Goal: Task Accomplishment & Management: Use online tool/utility

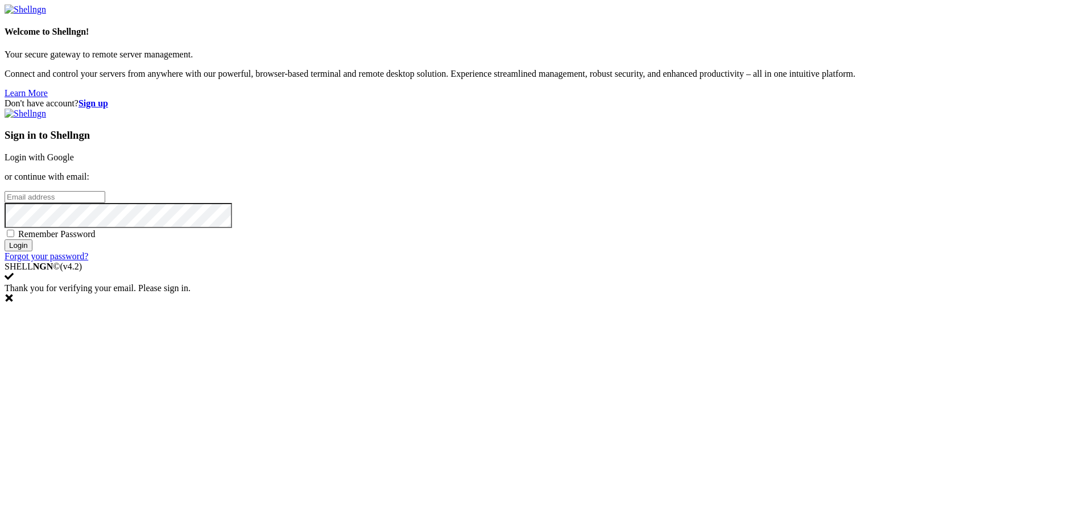
click at [105, 203] on input "email" at bounding box center [55, 197] width 101 height 12
type input "[EMAIL_ADDRESS][DOMAIN_NAME]"
click at [96, 239] on span "Remember Password" at bounding box center [56, 234] width 77 height 10
click at [14, 237] on input "Remember Password" at bounding box center [10, 233] width 7 height 7
checkbox input "true"
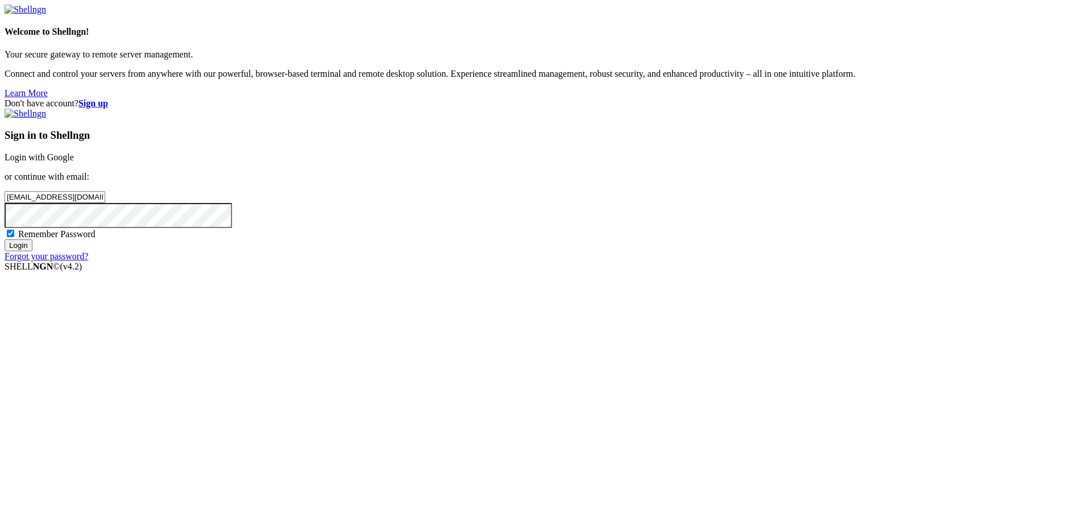
click at [32, 251] on input "Login" at bounding box center [19, 245] width 28 height 12
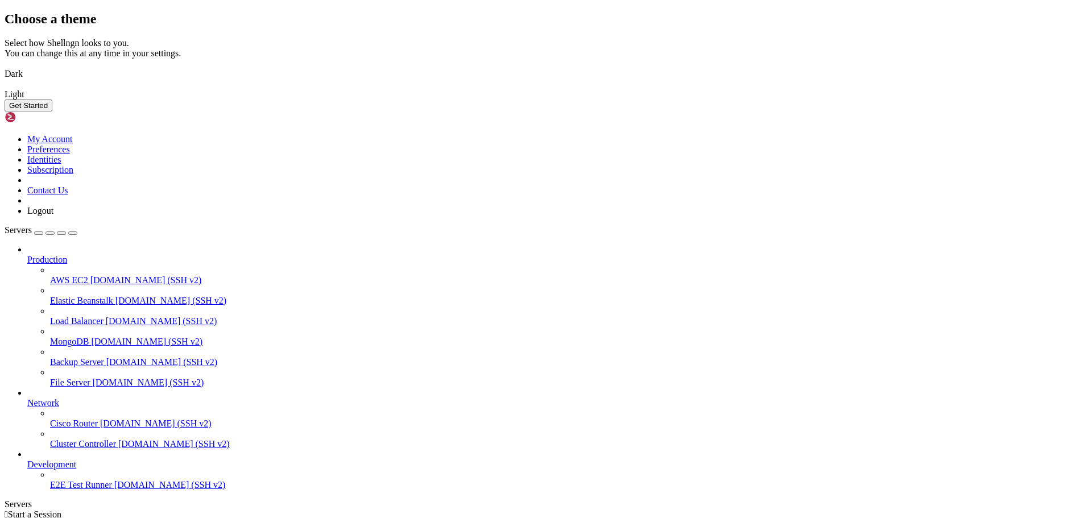
click at [5, 67] on img at bounding box center [5, 67] width 0 height 0
click at [52, 111] on button "Get Started" at bounding box center [29, 106] width 48 height 12
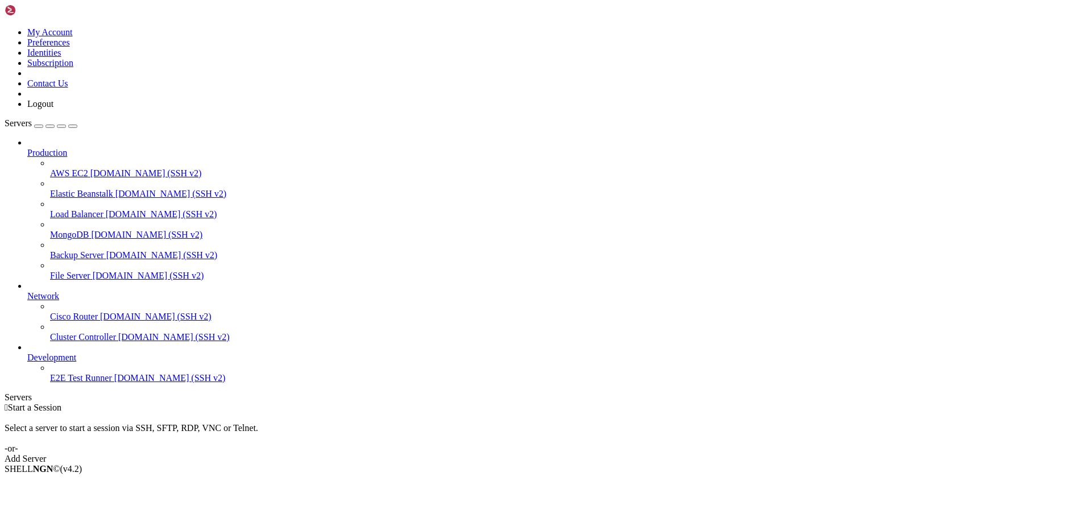
click at [723, 403] on div " Start a Session Select a server to start a session via SSH, SFTP, RDP, VNC or…" at bounding box center [546, 433] width 1083 height 61
click at [621, 454] on div "Add Server" at bounding box center [546, 459] width 1083 height 10
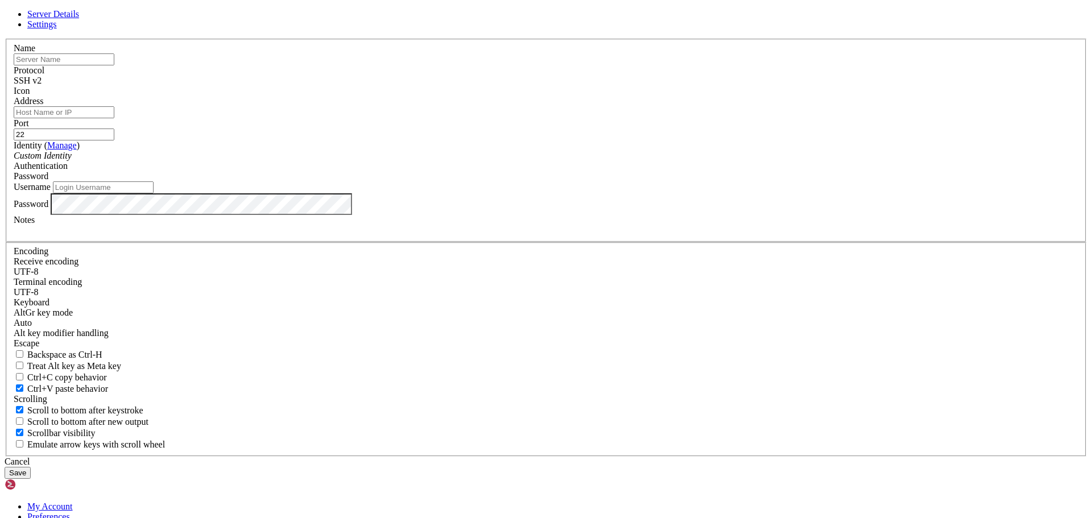
click at [114, 65] on input "text" at bounding box center [64, 59] width 101 height 12
type input "VPS"
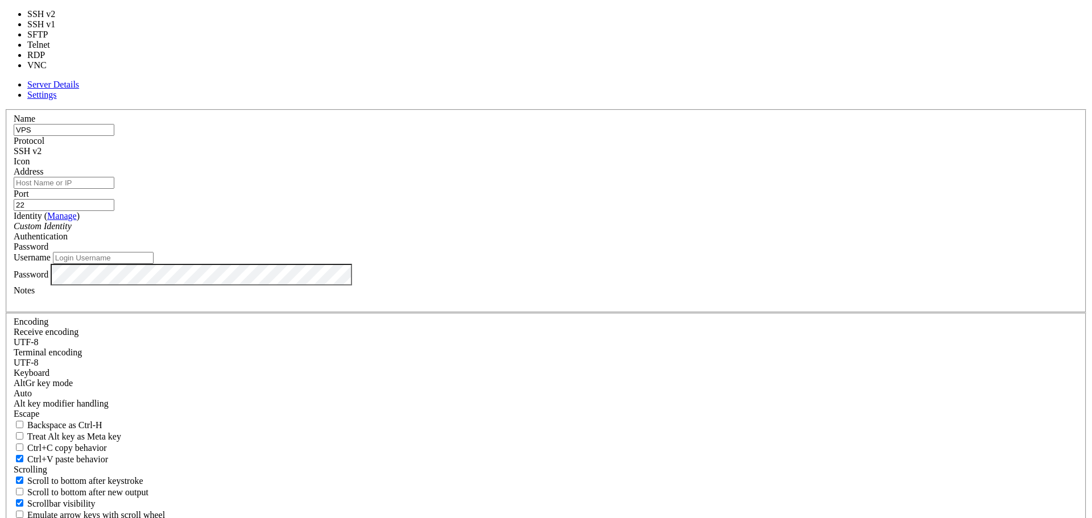
click at [42, 151] on span "SSH v2" at bounding box center [28, 151] width 28 height 10
click at [620, 129] on div "Name VPS Protocol SSH v2 Icon Address Port 22 ( Manage )" at bounding box center [546, 318] width 1083 height 418
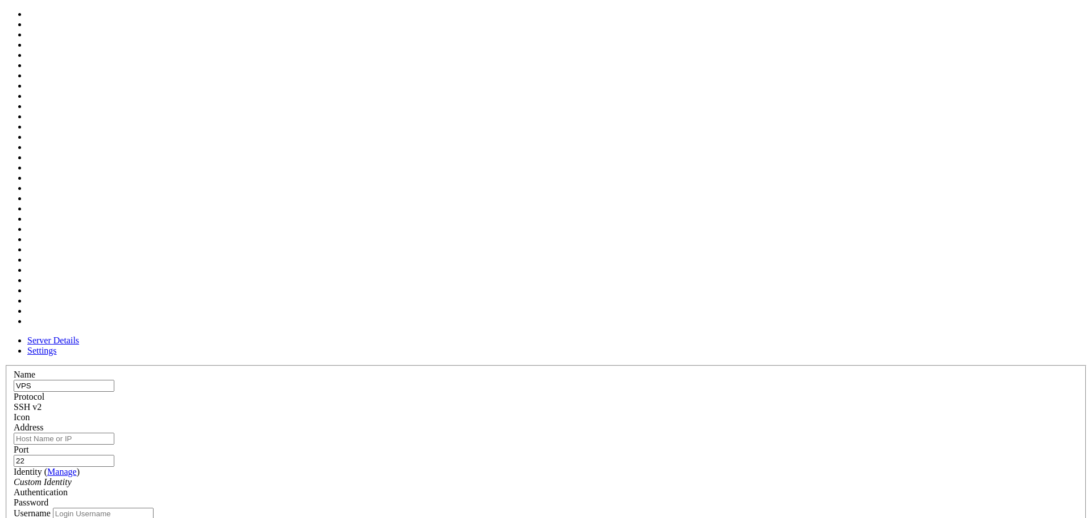
click at [684, 423] on div at bounding box center [546, 423] width 1065 height 0
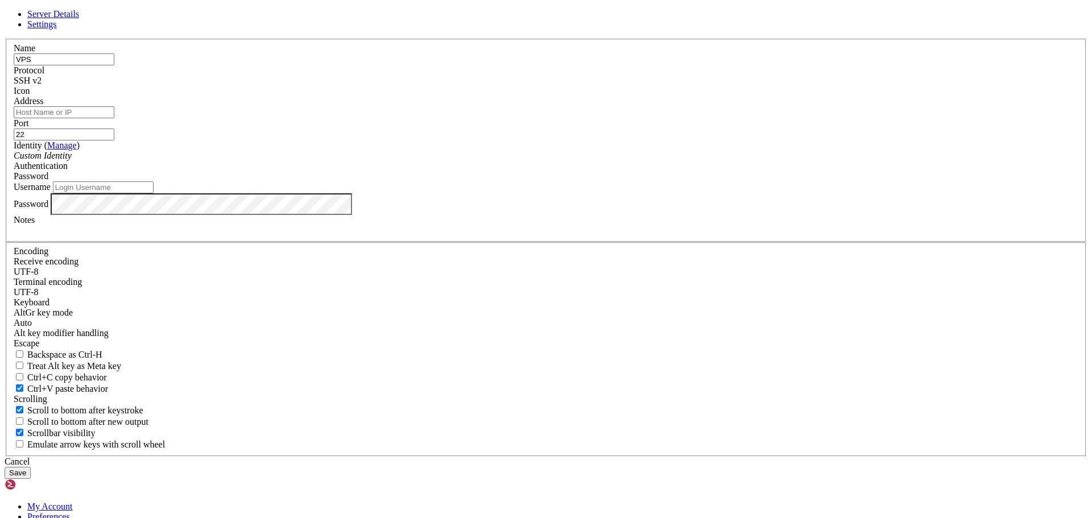
drag, startPoint x: 432, startPoint y: 197, endPoint x: 443, endPoint y: 196, distance: 11.5
click at [114, 118] on input "Address" at bounding box center [64, 112] width 101 height 12
click at [114, 141] on input "22" at bounding box center [64, 135] width 101 height 12
drag, startPoint x: 501, startPoint y: 199, endPoint x: 194, endPoint y: 191, distance: 306.7
click at [194, 192] on div "Server Details Settings Name VPS Protocol SSH v2 Icon" at bounding box center [546, 244] width 1083 height 470
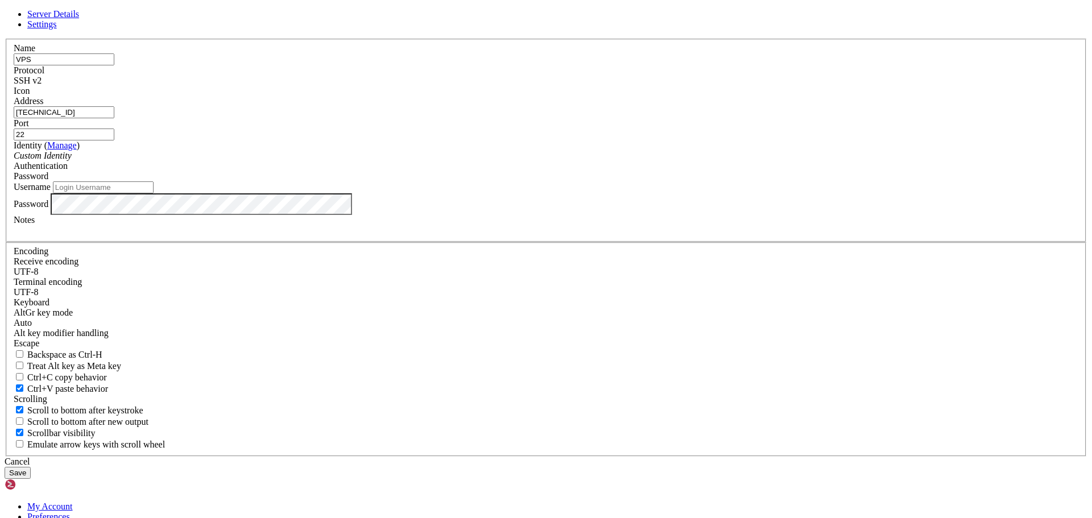
type input "[TECHNICAL_ID]"
drag, startPoint x: 499, startPoint y: 357, endPoint x: 592, endPoint y: 389, distance: 98.2
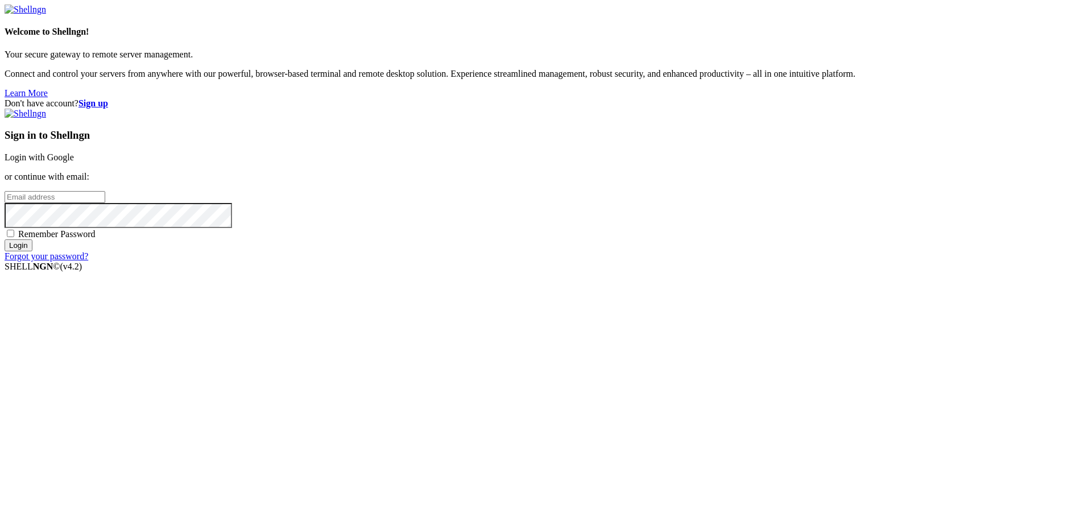
click at [450, 212] on div "Don't have account? Sign up Sign in to Shellngn Login with Google or continue w…" at bounding box center [546, 179] width 1083 height 163
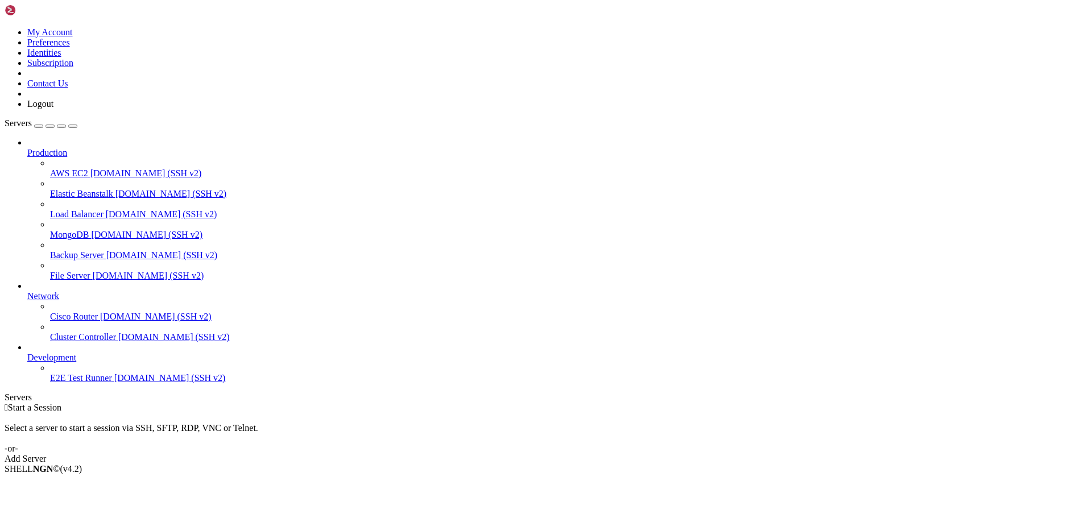
click at [630, 454] on link "Add Server" at bounding box center [546, 459] width 1083 height 10
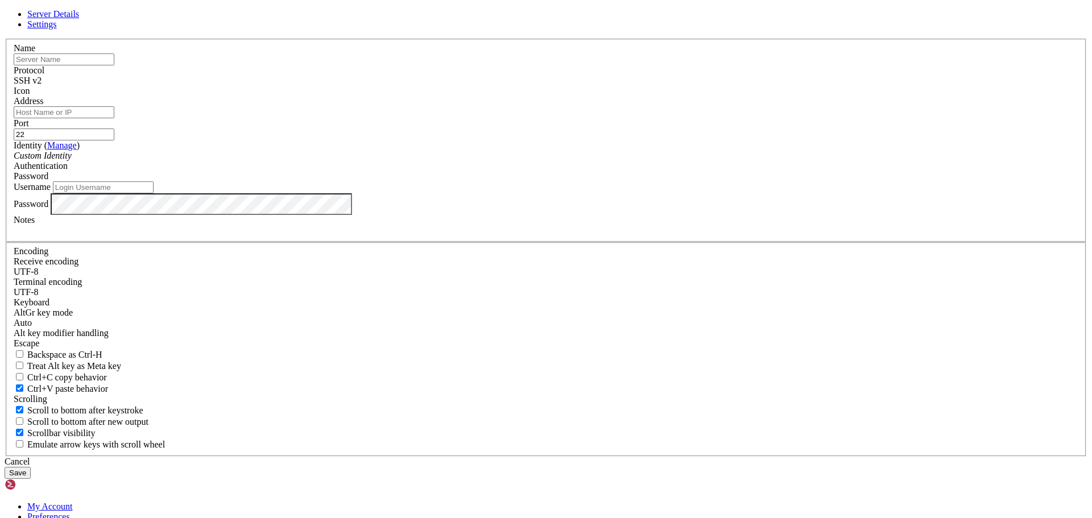
click at [114, 65] on input "text" at bounding box center [64, 59] width 101 height 12
type input "Server"
click at [701, 96] on div "Icon" at bounding box center [546, 91] width 1065 height 10
click at [691, 96] on div at bounding box center [546, 96] width 1065 height 0
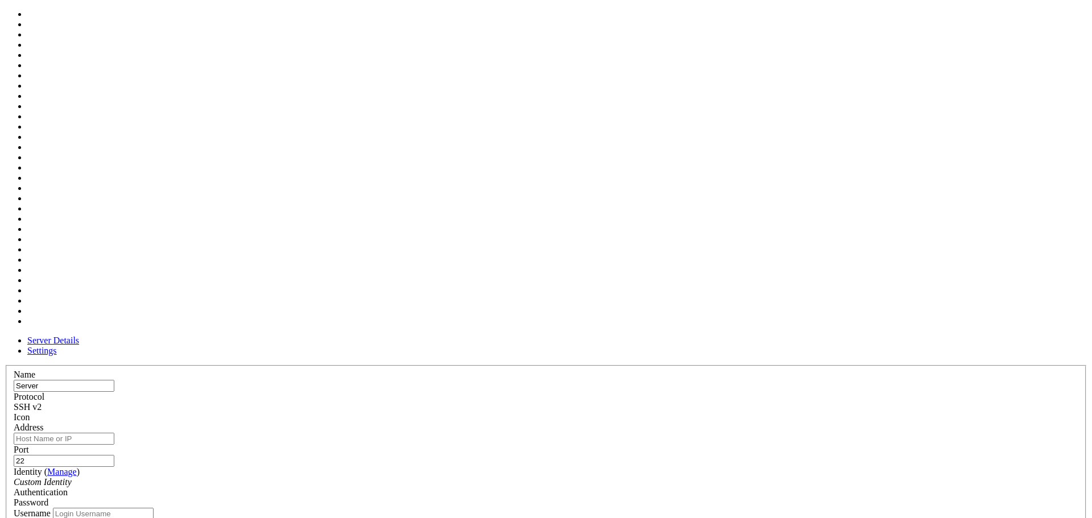
click at [692, 423] on div at bounding box center [546, 423] width 1065 height 0
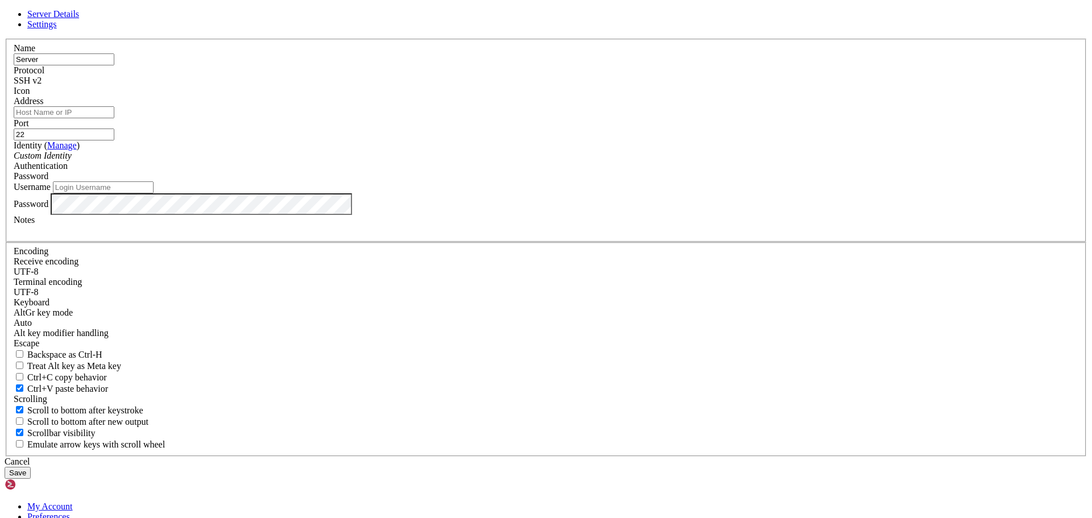
click at [114, 118] on input "Address" at bounding box center [64, 112] width 101 height 12
type input "[TECHNICAL_ID]"
click at [469, 161] on div "Custom Identity" at bounding box center [546, 156] width 1065 height 10
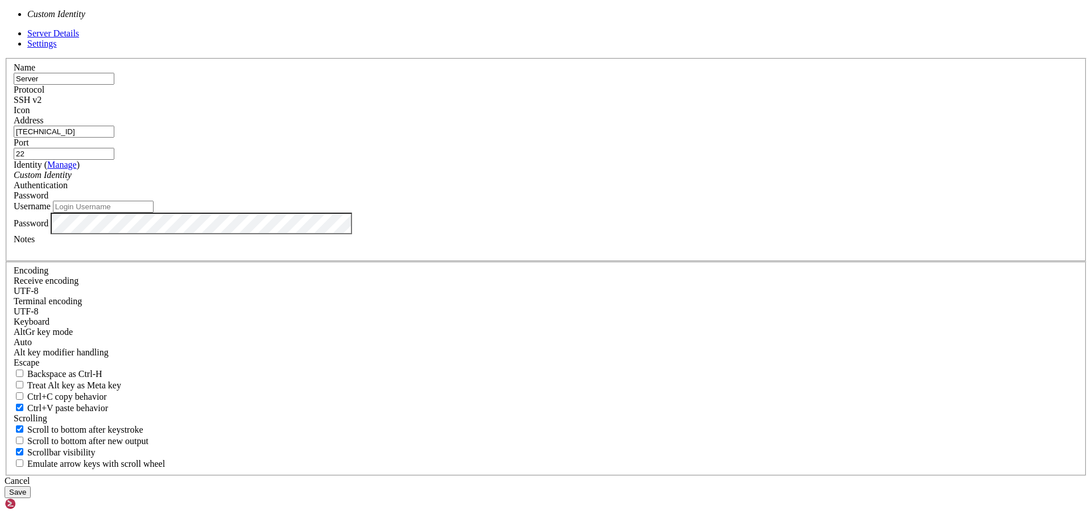
click at [469, 180] on div "Custom Identity" at bounding box center [546, 175] width 1065 height 10
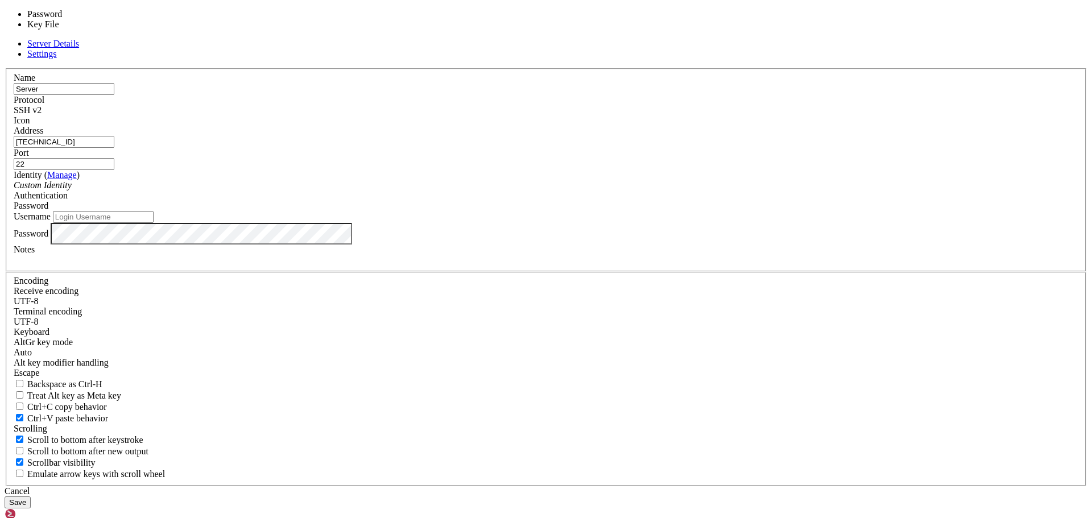
click at [620, 211] on div "Password" at bounding box center [546, 206] width 1065 height 10
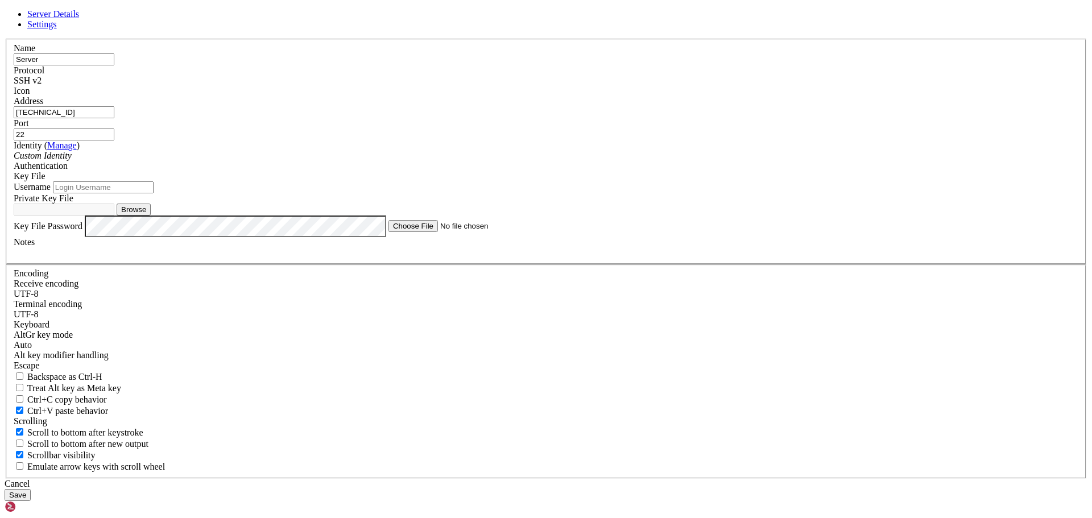
click at [151, 216] on button "Browse" at bounding box center [134, 210] width 34 height 12
type input "id_ed25519"
click at [154, 193] on input "Username" at bounding box center [103, 187] width 101 height 12
type input "ubuntu"
click at [519, 479] on div "Cancel Save" at bounding box center [546, 490] width 1083 height 22
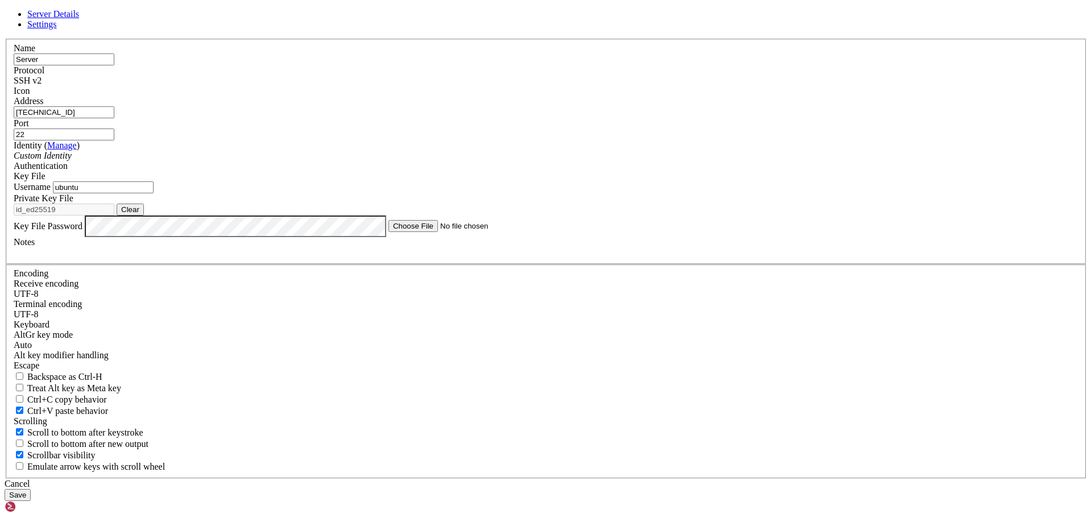
click at [31, 489] on button "Save" at bounding box center [18, 495] width 26 height 12
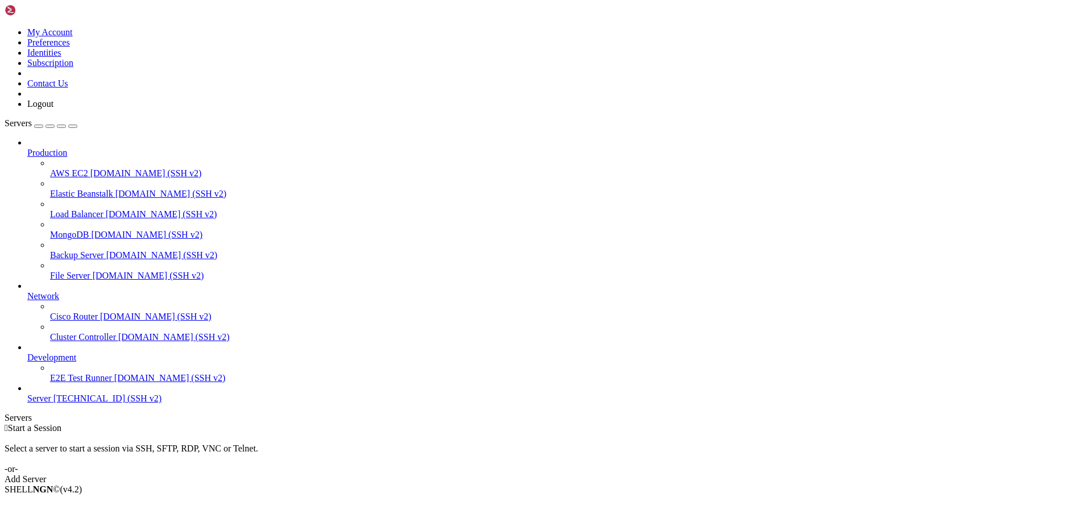
click at [51, 403] on span "Server" at bounding box center [39, 399] width 24 height 10
click at [104, 383] on link "E2E Test Runner [DOMAIN_NAME] (SSH v2)" at bounding box center [569, 378] width 1038 height 10
click at [80, 403] on span "[TECHNICAL_ID] (SSH v2)" at bounding box center [107, 399] width 108 height 10
click at [131, 504] on li "Connect" at bounding box center [79, 509] width 104 height 10
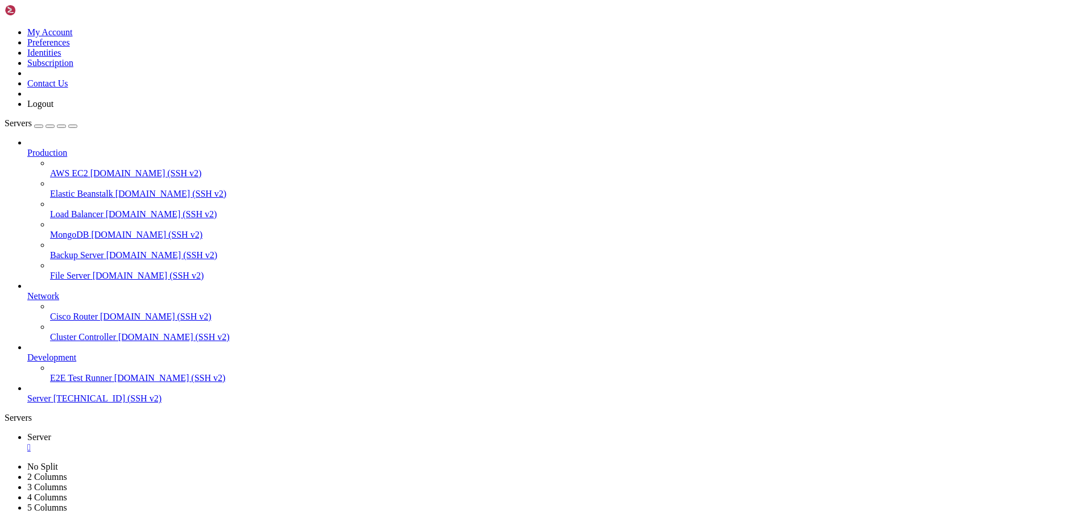
click at [287, 432] on ul "Server " at bounding box center [546, 442] width 1083 height 20
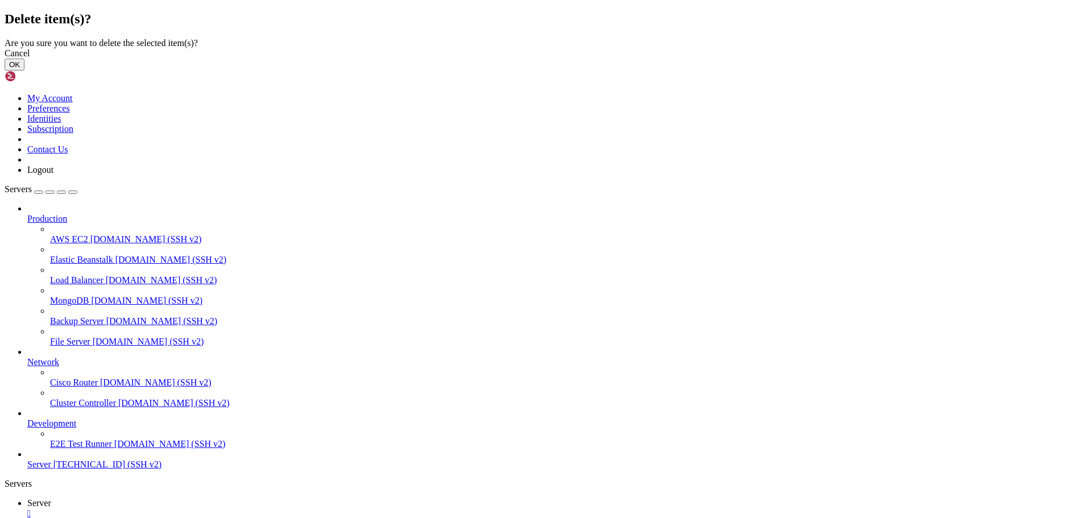
click at [24, 71] on button "OK" at bounding box center [15, 65] width 20 height 12
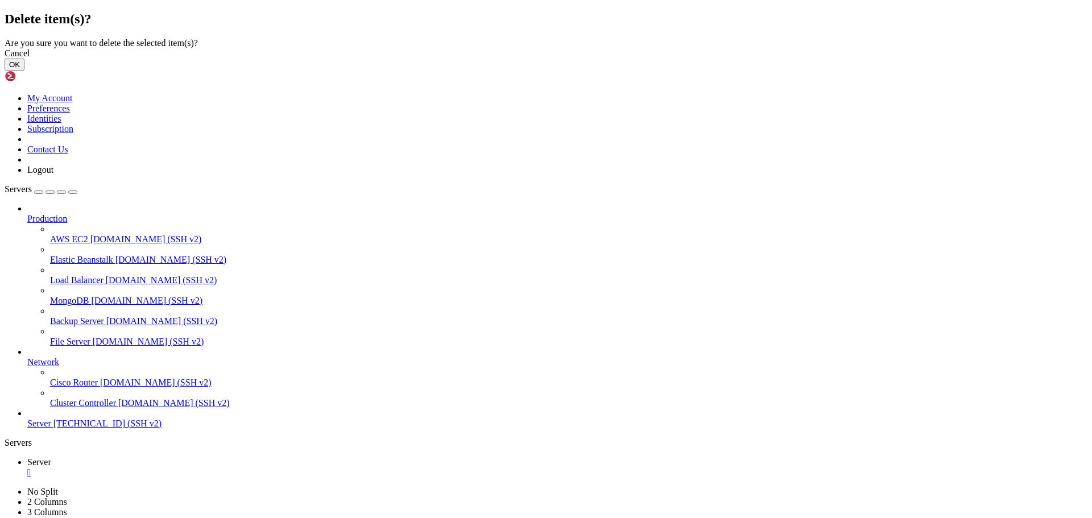
click at [24, 71] on button "OK" at bounding box center [15, 65] width 20 height 12
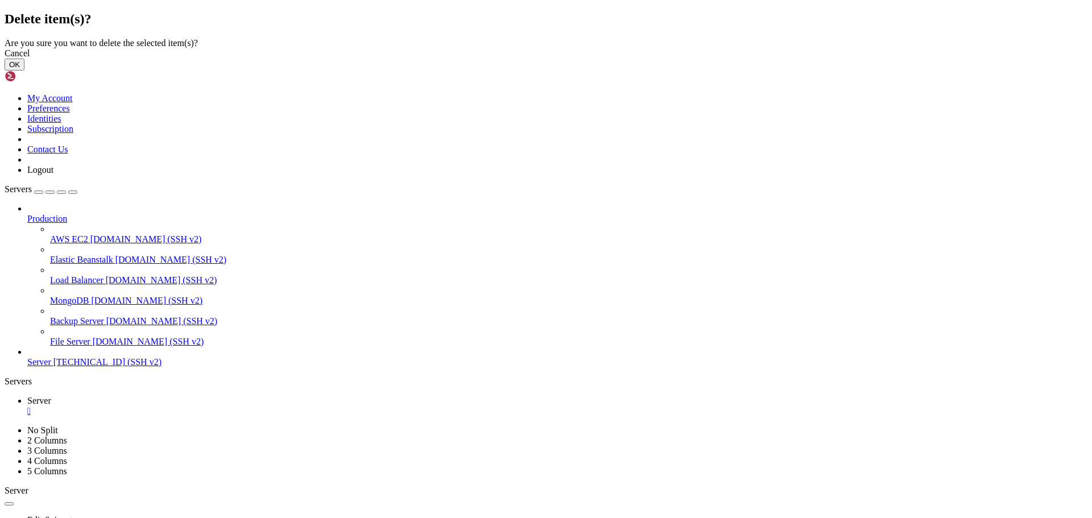
click at [24, 71] on button "OK" at bounding box center [15, 65] width 20 height 12
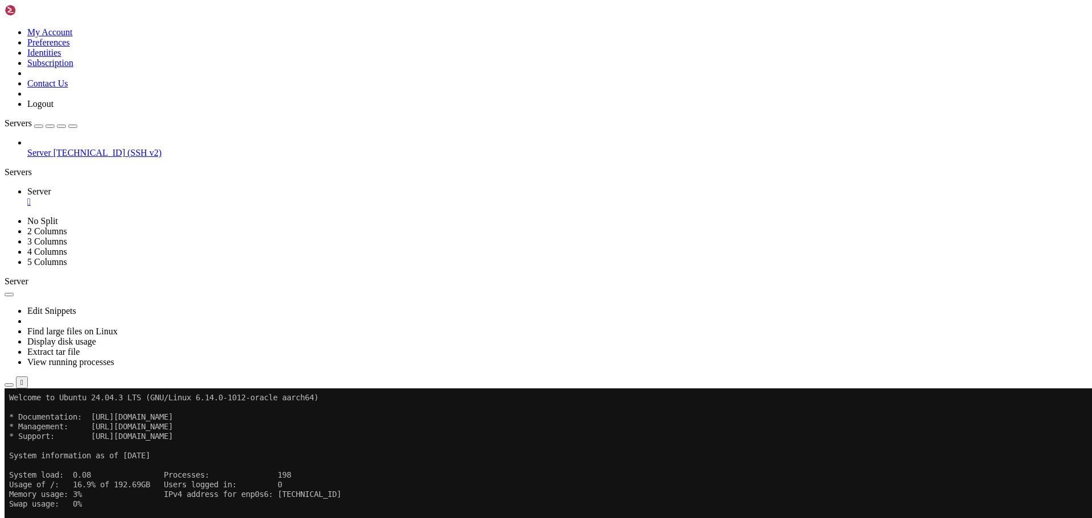
click at [14, 293] on button "button" at bounding box center [9, 294] width 9 height 3
click at [14, 383] on button "button" at bounding box center [9, 384] width 9 height 3
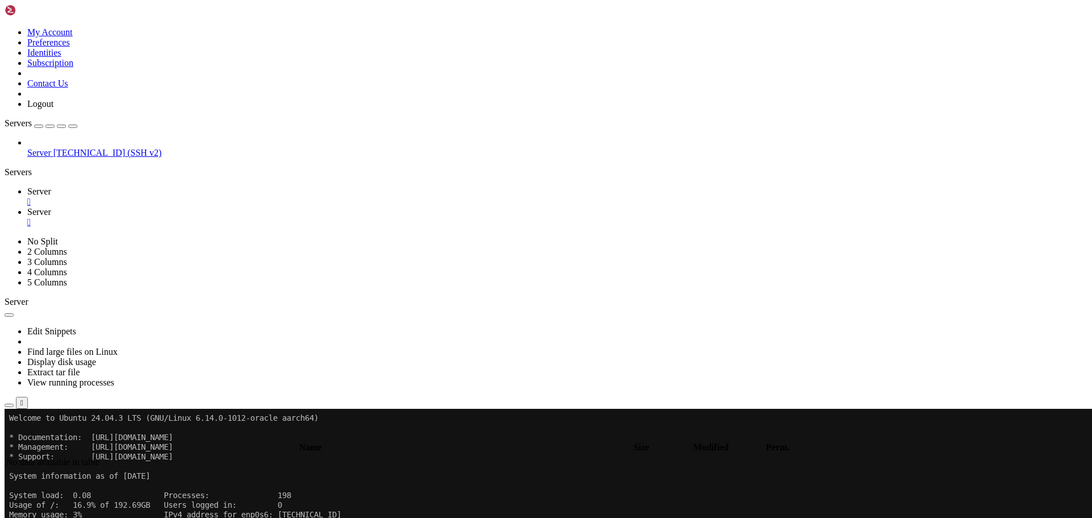
click at [51, 187] on span "Server" at bounding box center [39, 192] width 24 height 10
click at [51, 207] on span "Server" at bounding box center [39, 212] width 24 height 10
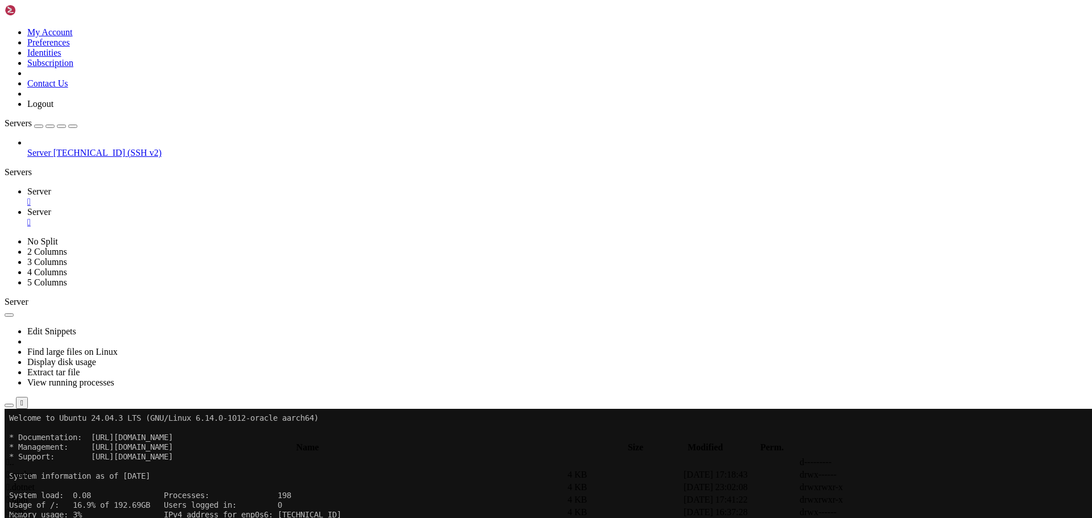
click at [25, 482] on span " web" at bounding box center [15, 487] width 19 height 10
type input "/home/ubuntu/Coding/web"
